Goal: Information Seeking & Learning: Learn about a topic

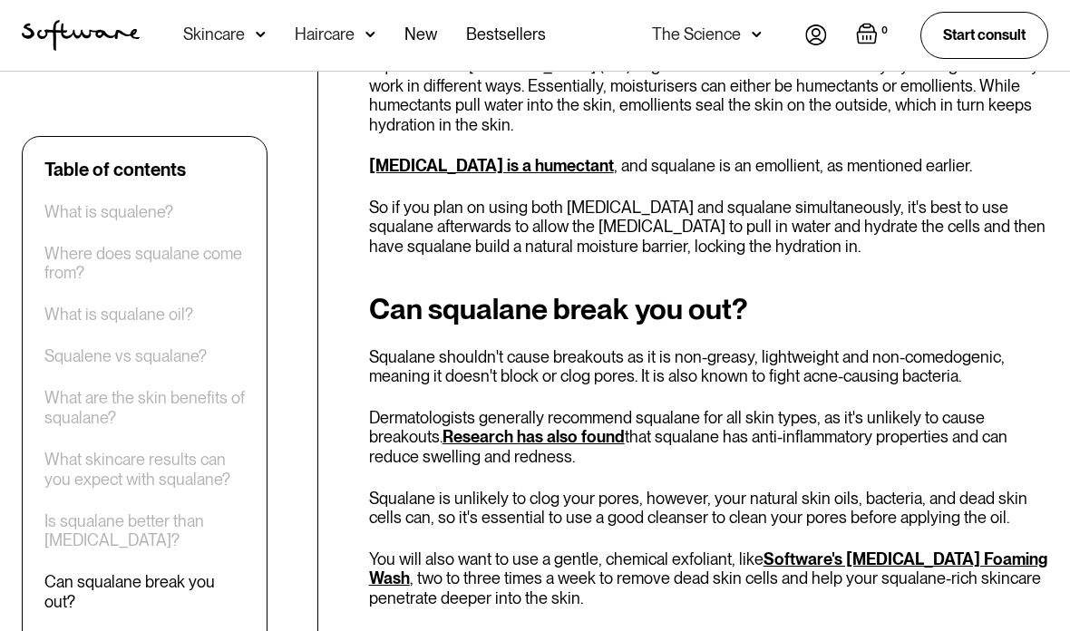
scroll to position [3531, 0]
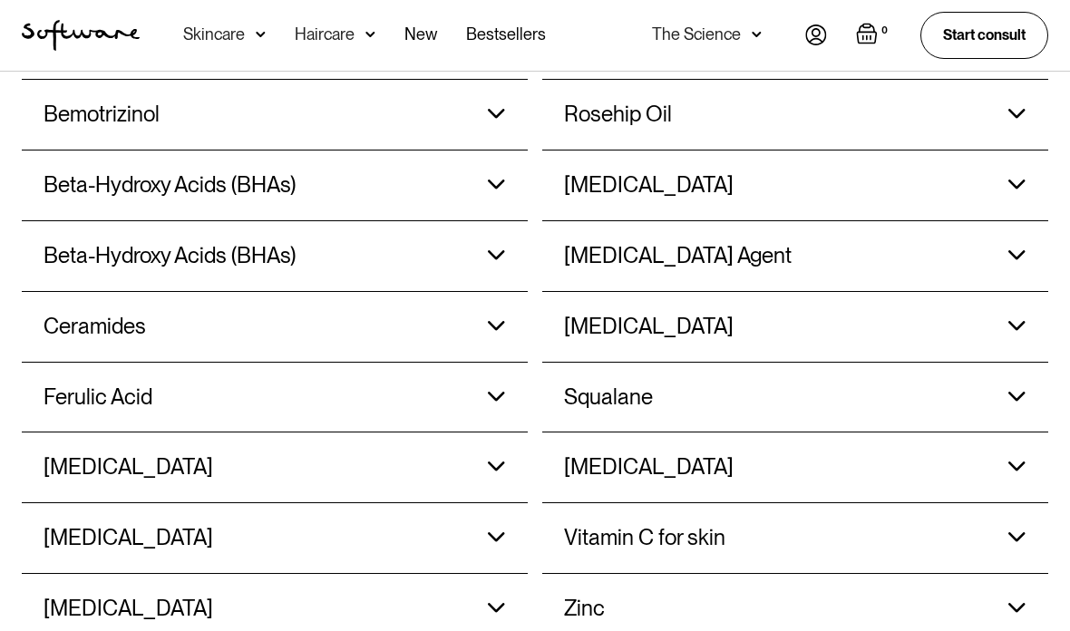
scroll to position [1984, 0]
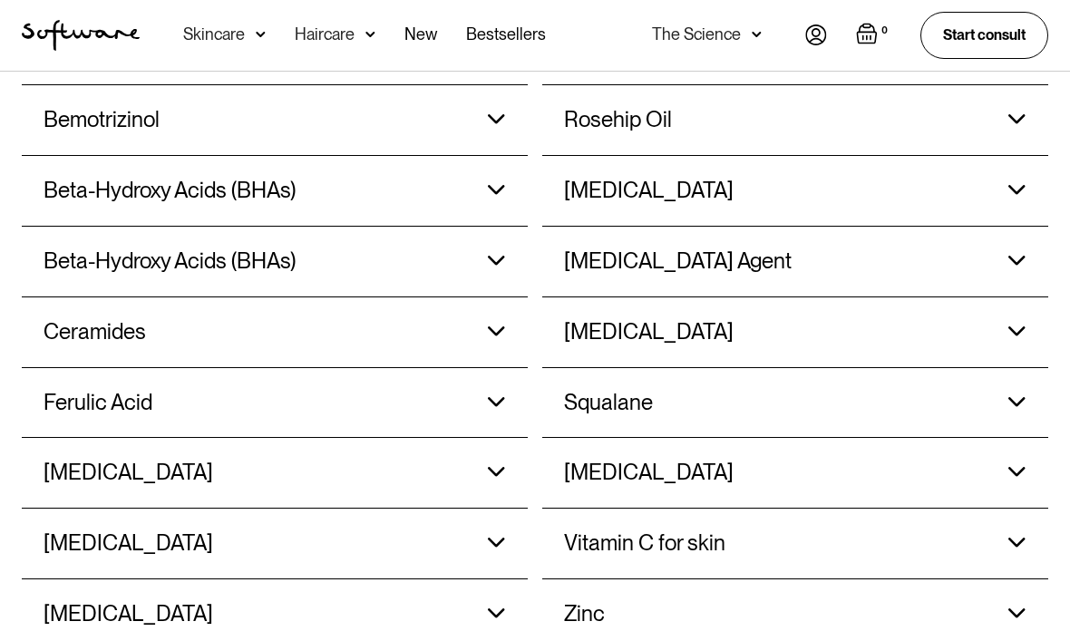
click at [504, 368] on div "Ferulic Acid Refines the appearance of dull looking skin and boosts the activit…" at bounding box center [275, 403] width 462 height 70
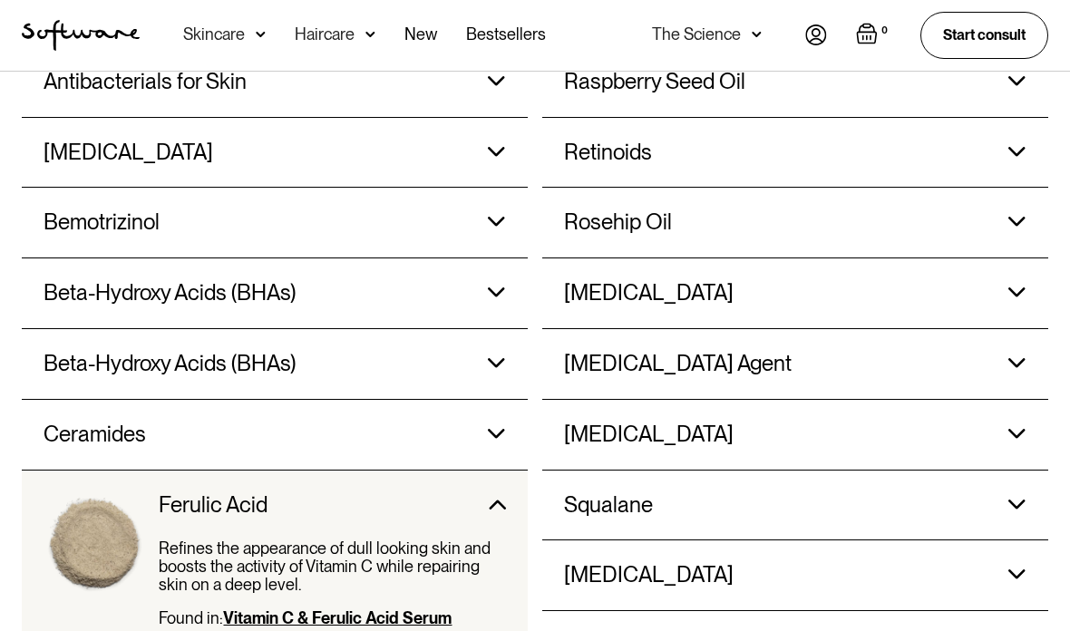
scroll to position [1877, 0]
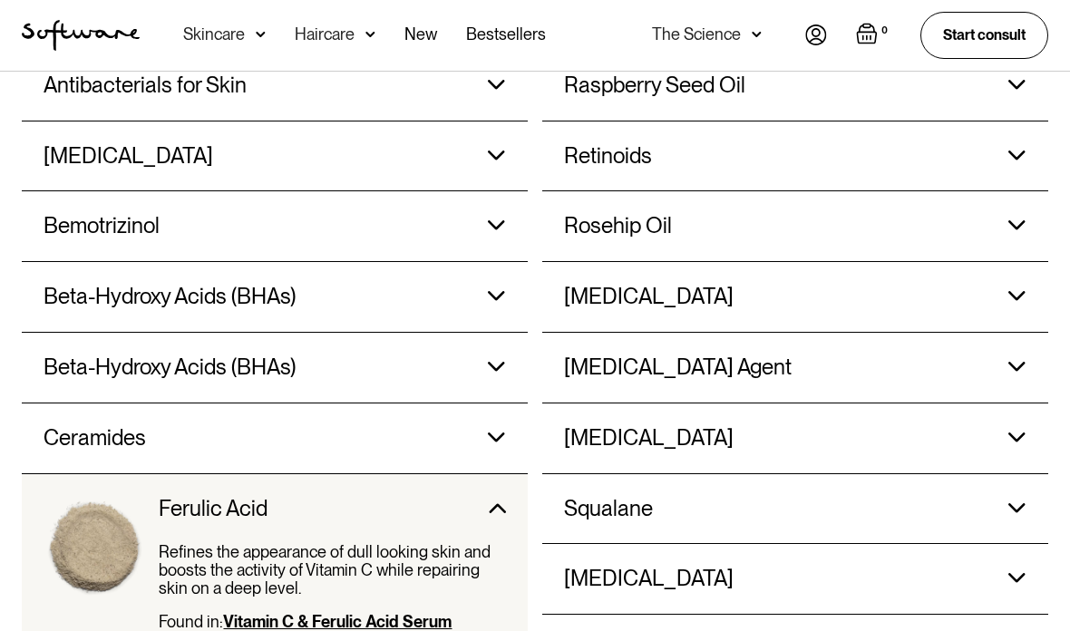
click at [1012, 414] on div "Sodium Hyaluronate Sodium hyaluronate hydrates the skin, repairs the skin barri…" at bounding box center [795, 439] width 462 height 70
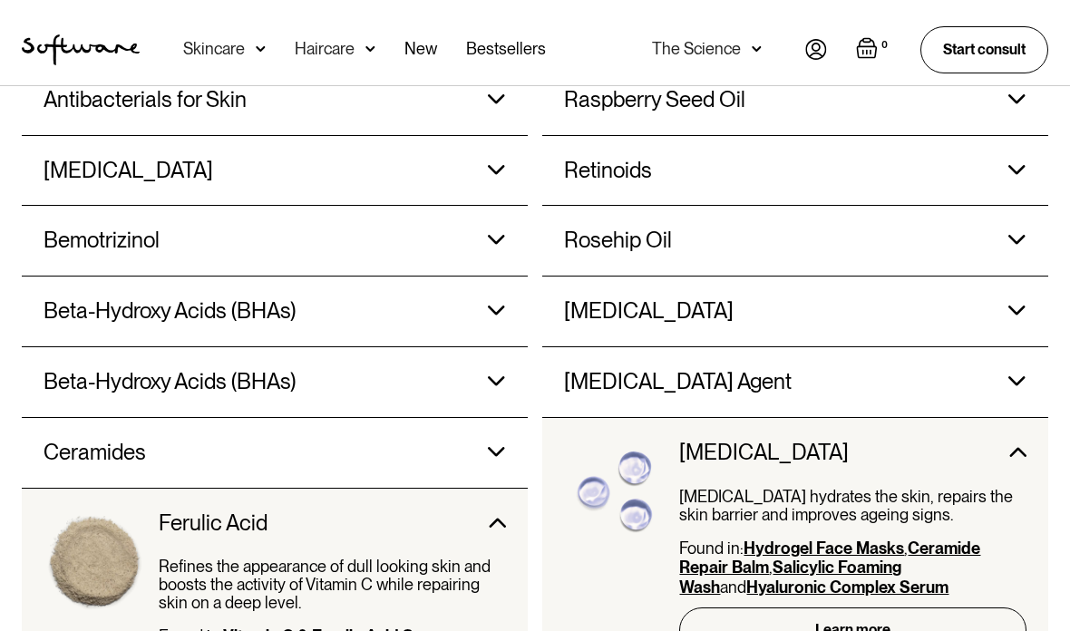
scroll to position [1864, 0]
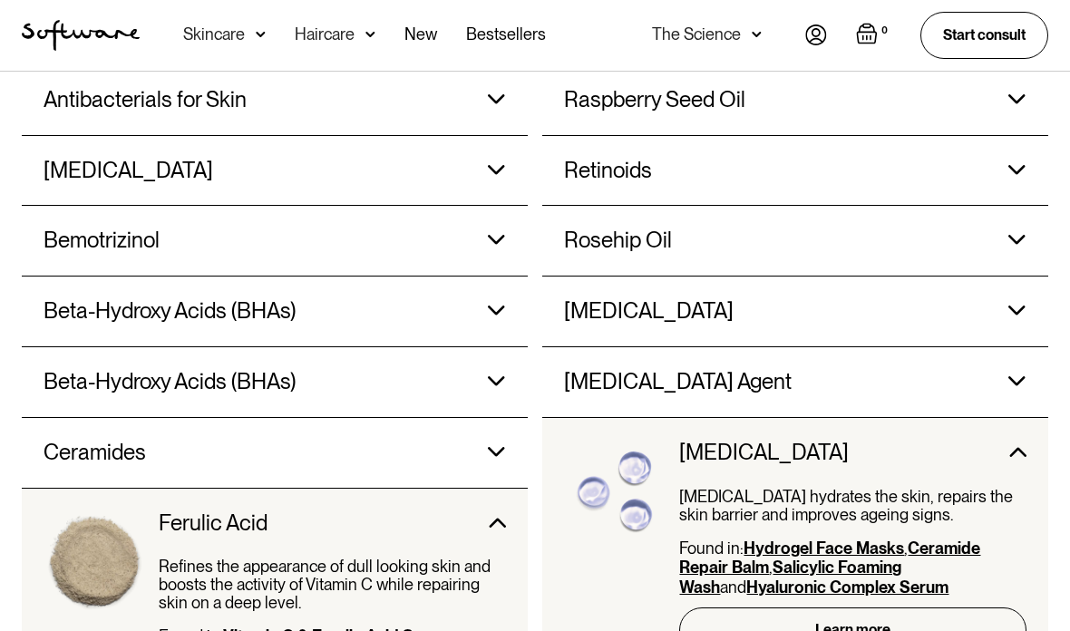
click at [932, 607] on link "Learn more" at bounding box center [852, 629] width 347 height 44
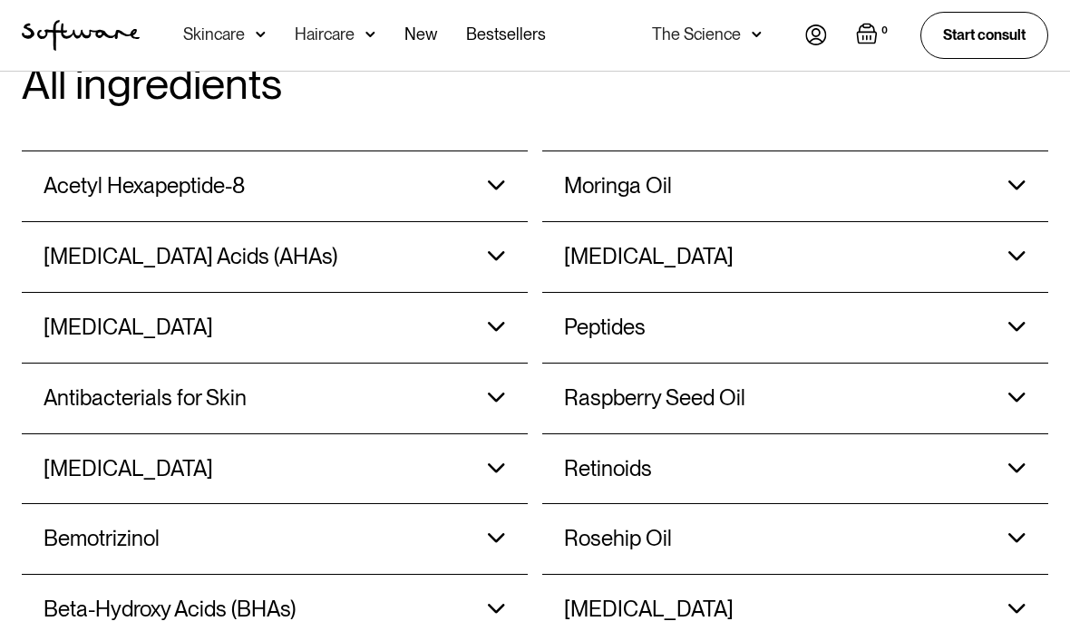
scroll to position [1571, 0]
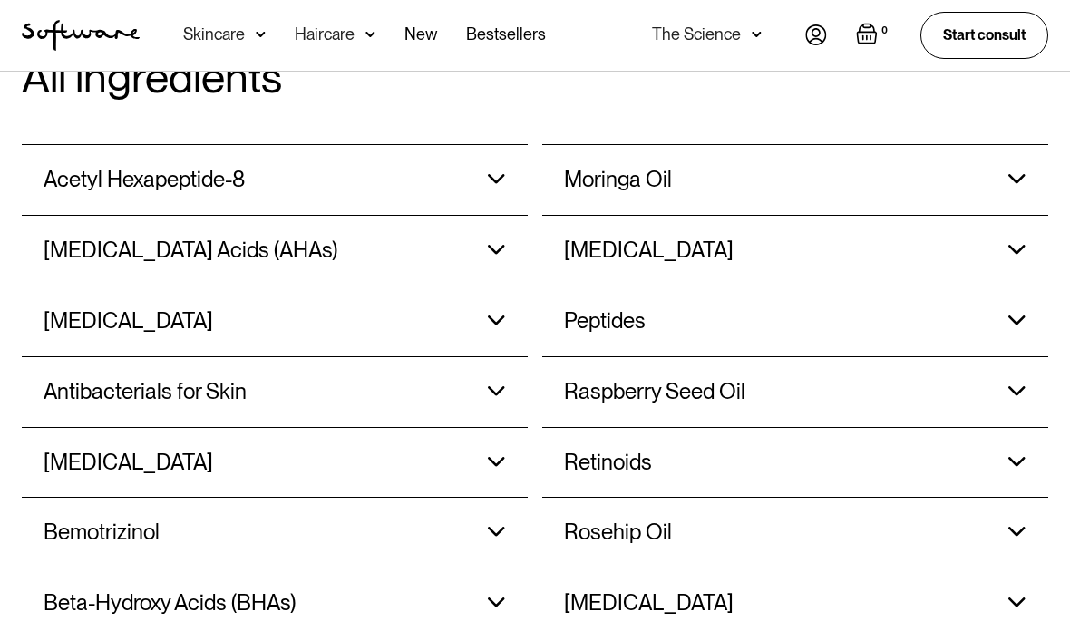
click at [46, 238] on h3 "[MEDICAL_DATA] Acids (AHAs)" at bounding box center [191, 251] width 294 height 26
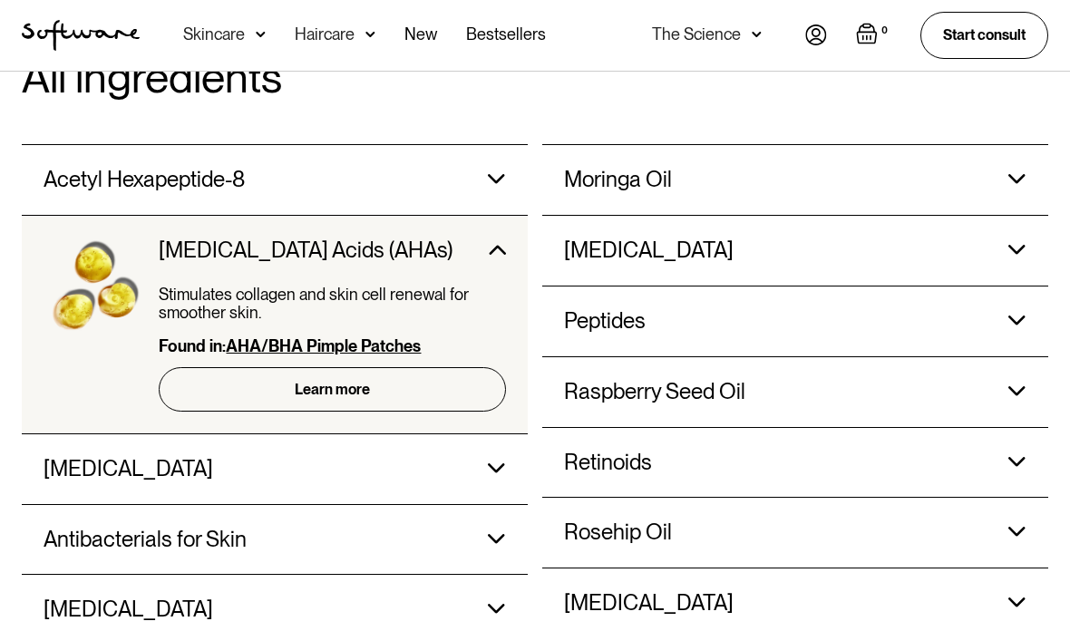
click at [408, 380] on div "Stimulates collagen and skin cell renewal for smoother skin. Found in: AHA/BHA …" at bounding box center [332, 360] width 347 height 148
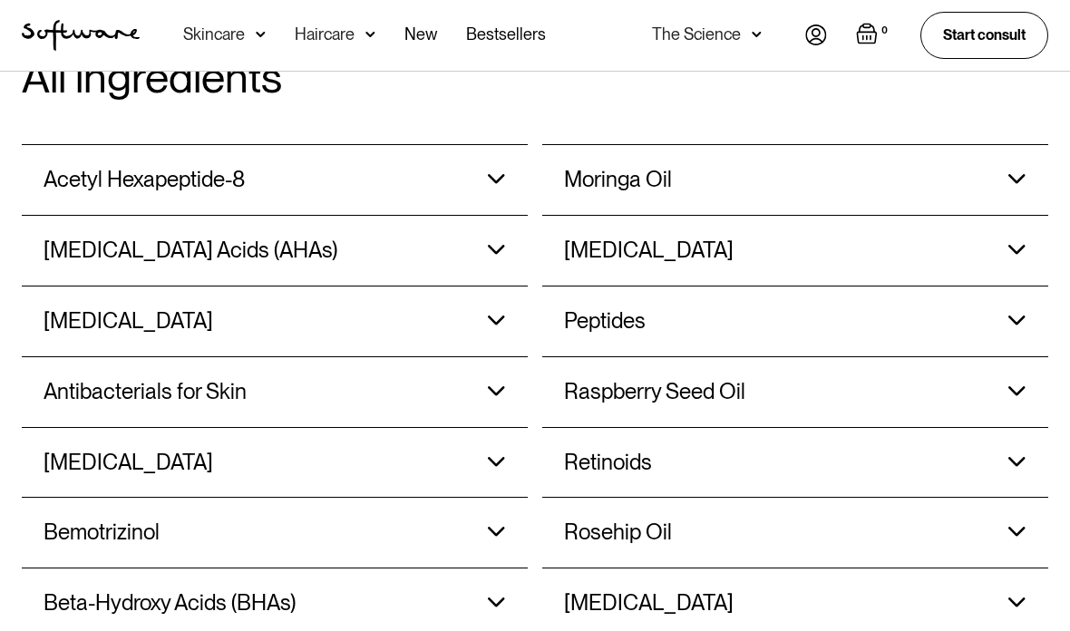
click at [474, 225] on div "Alpha-Hydroxy Acids (AHAs) Stimulates collagen and skin cell renewal for smooth…" at bounding box center [275, 251] width 462 height 70
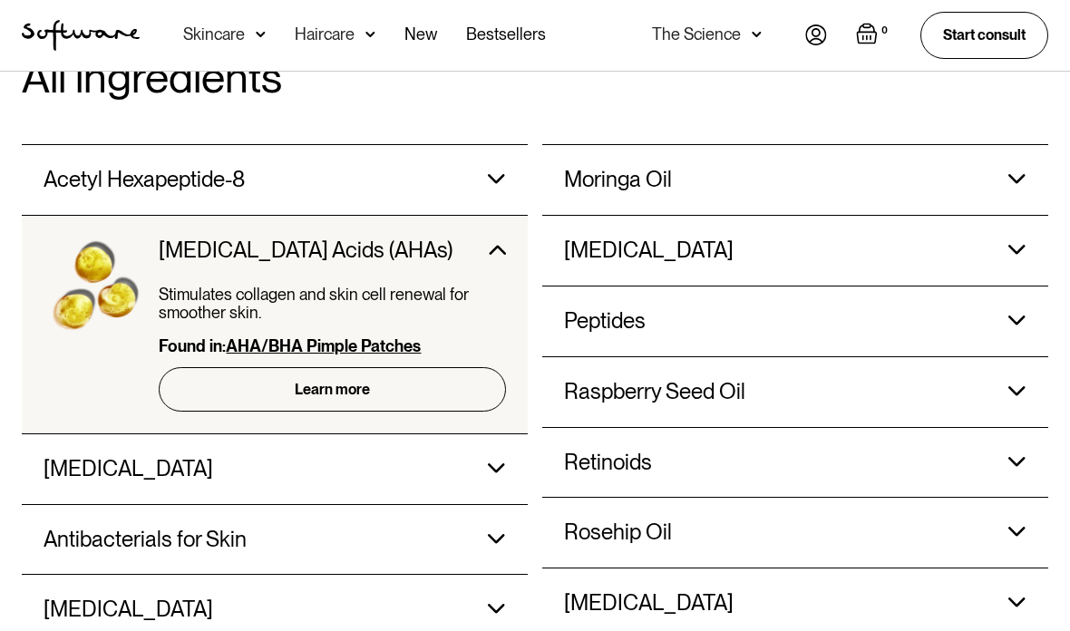
click at [358, 367] on link "Learn more" at bounding box center [332, 389] width 347 height 44
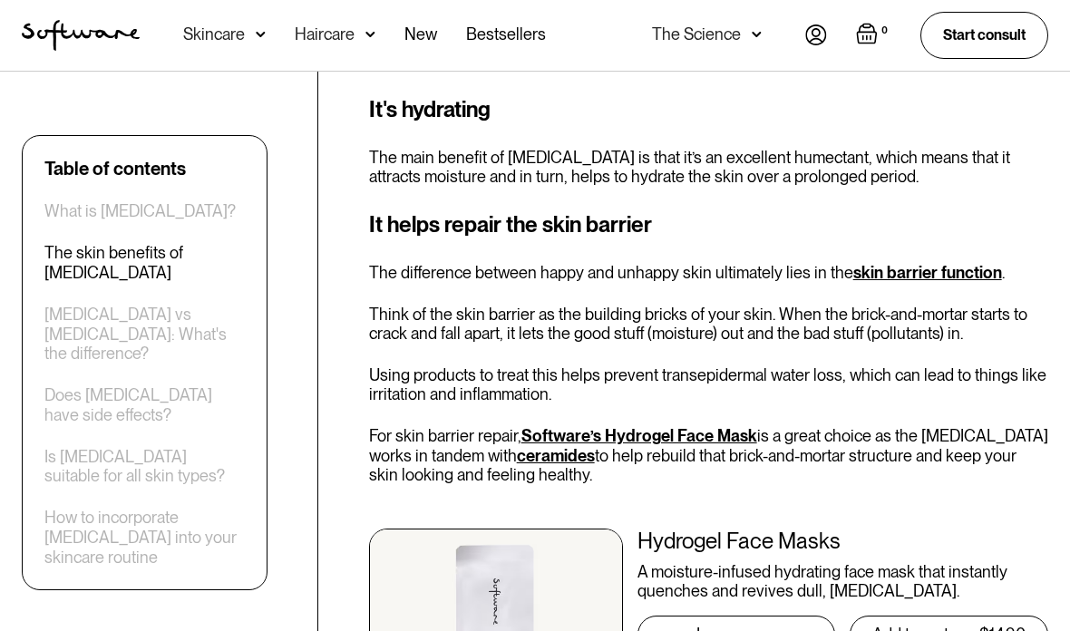
scroll to position [1499, 0]
click at [954, 262] on link "skin barrier function" at bounding box center [927, 271] width 149 height 19
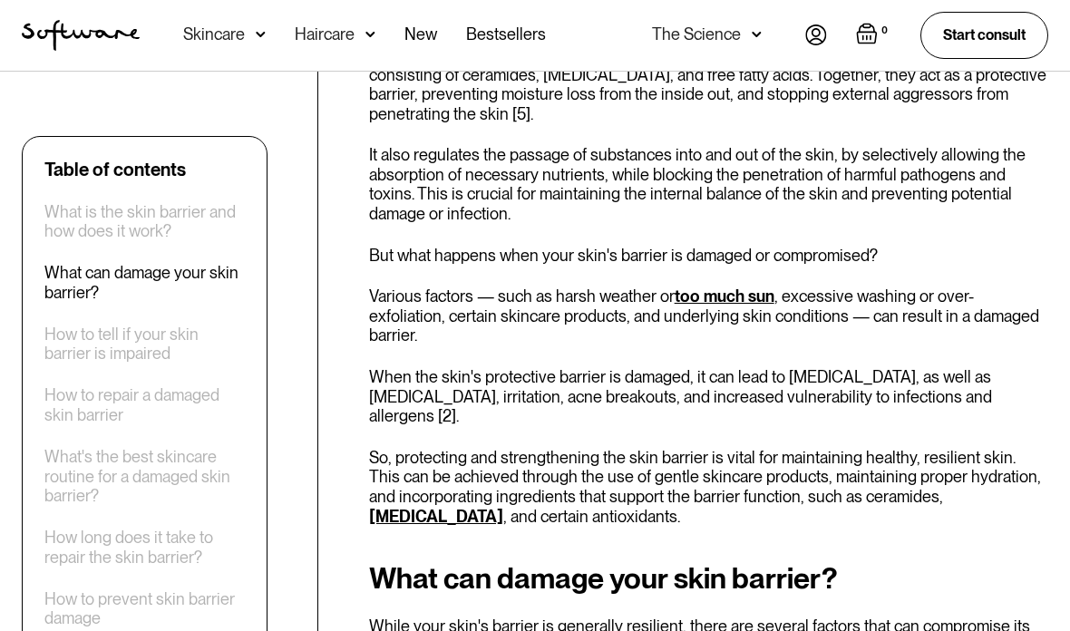
scroll to position [928, 0]
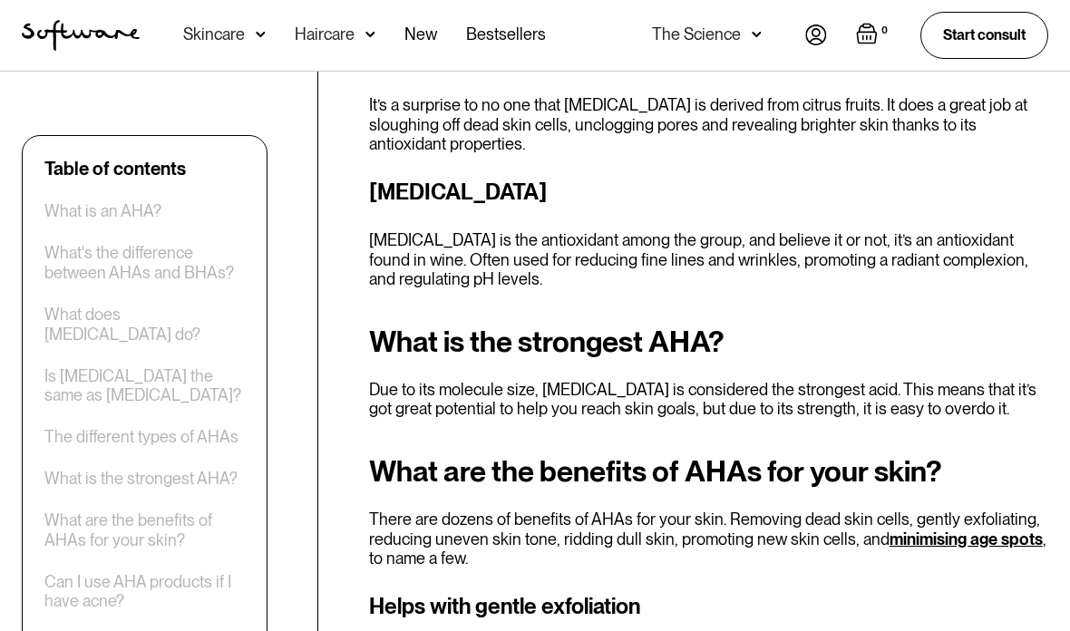
scroll to position [2661, 0]
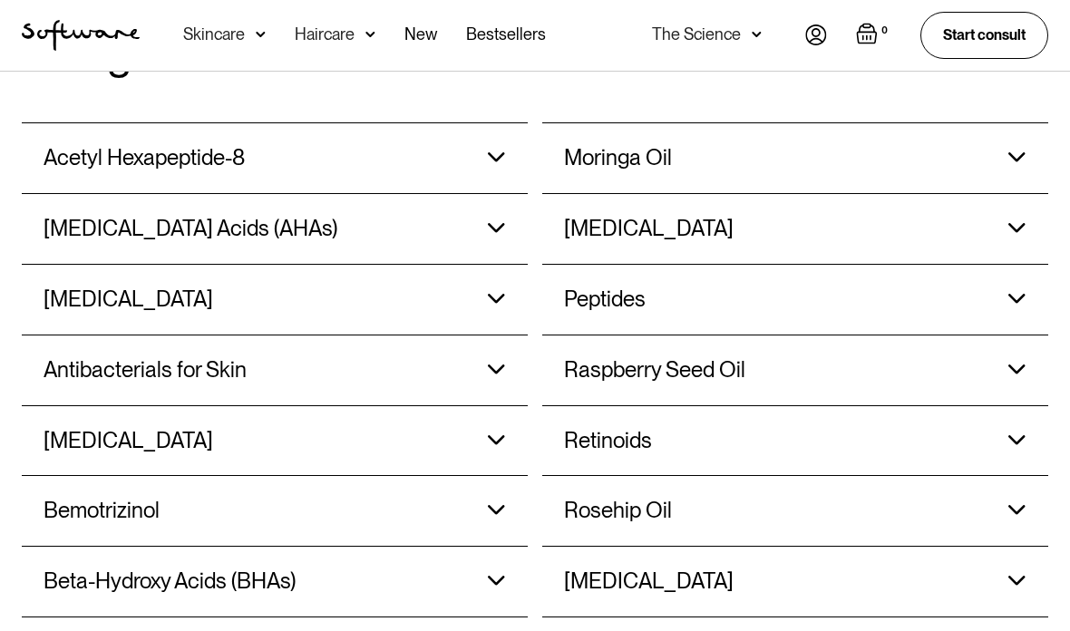
scroll to position [1637, 0]
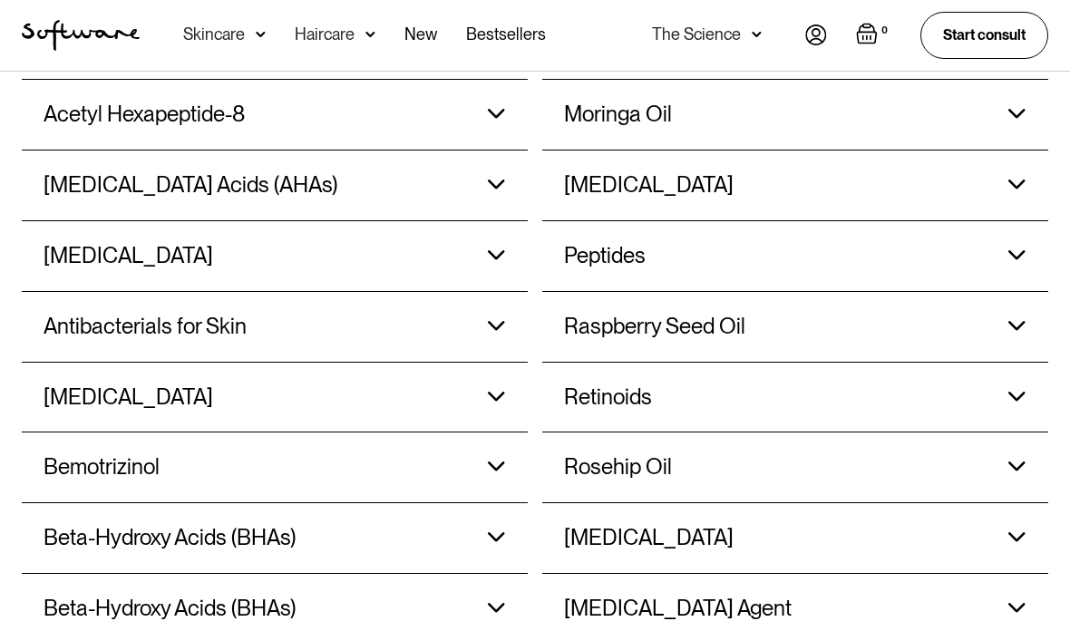
click at [724, 440] on div "Rosehip Oil" at bounding box center [737, 467] width 347 height 70
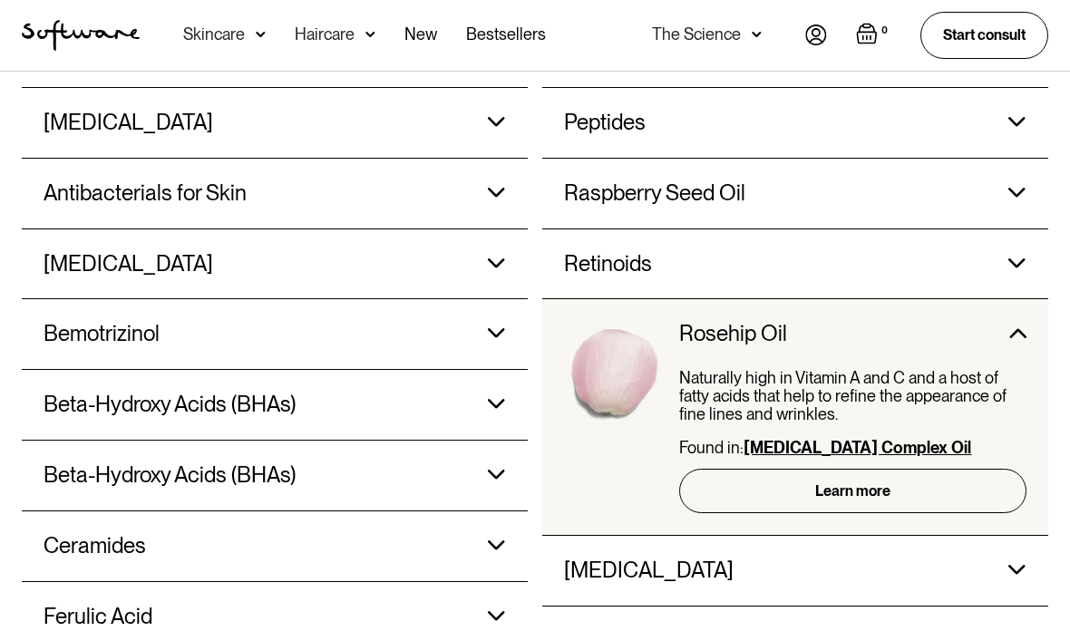
scroll to position [1770, 0]
click at [824, 469] on link "Learn more" at bounding box center [852, 491] width 347 height 44
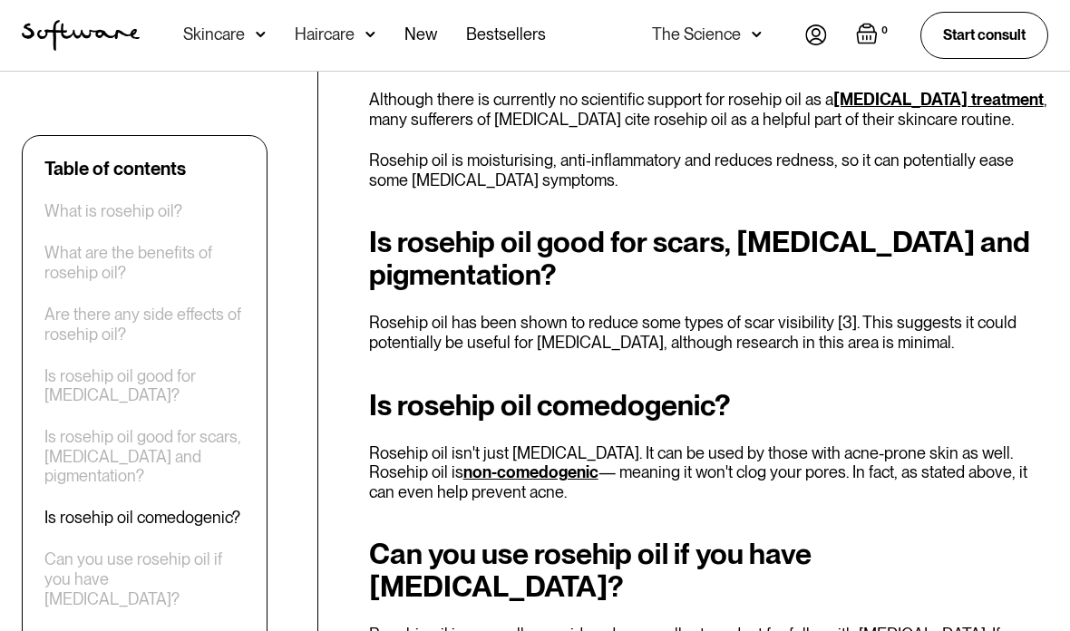
scroll to position [2827, 0]
